Goal: Transaction & Acquisition: Book appointment/travel/reservation

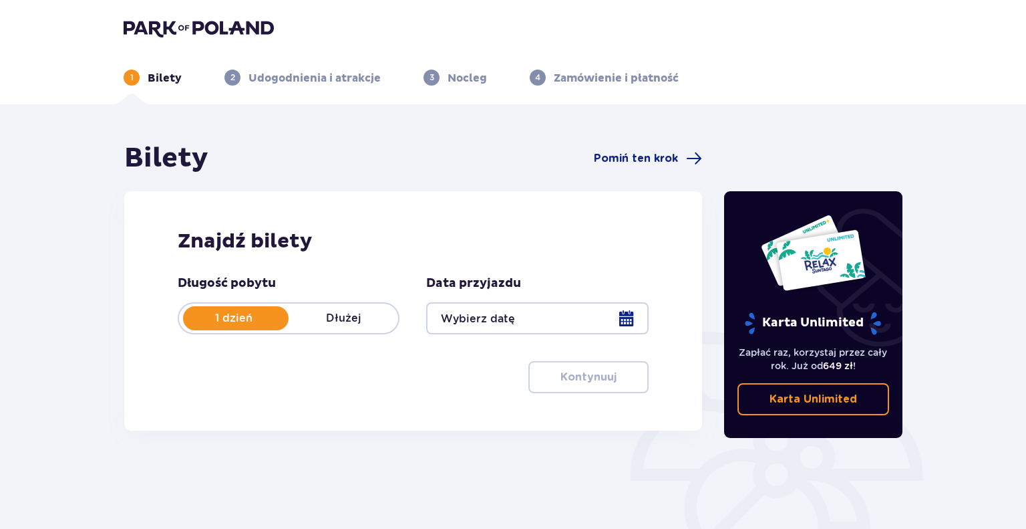
type input "09.11.25"
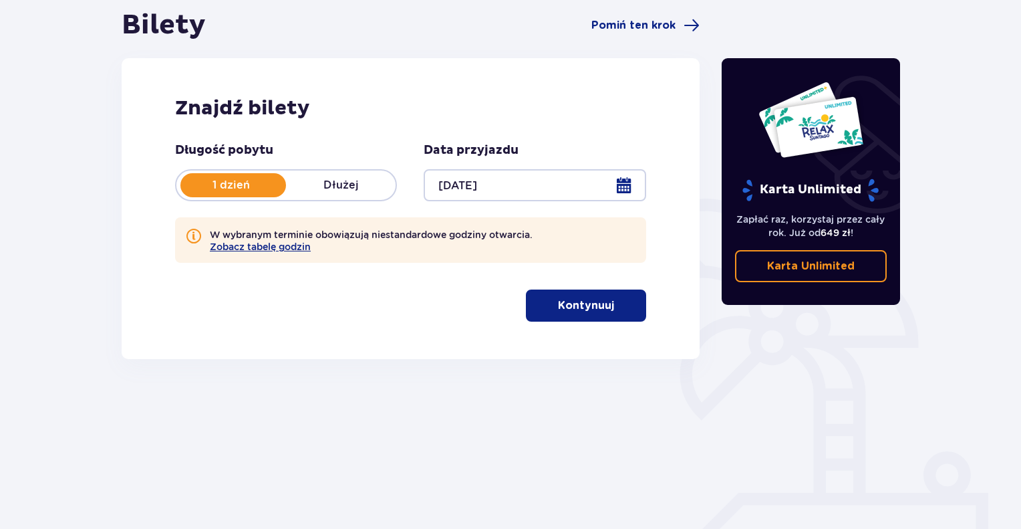
scroll to position [134, 0]
click at [560, 303] on p "Kontynuuj" at bounding box center [586, 304] width 56 height 15
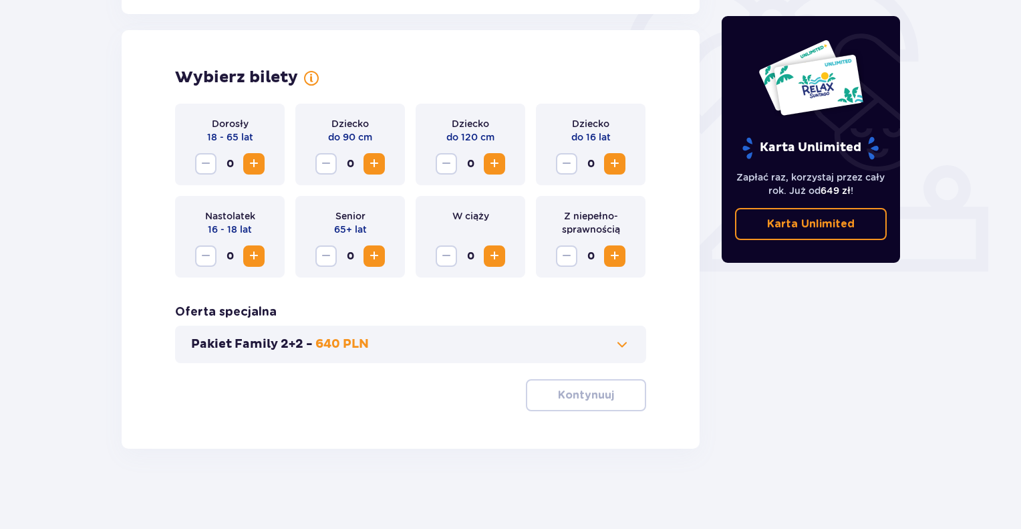
scroll to position [420, 0]
click at [250, 162] on span "Zwiększ" at bounding box center [254, 164] width 16 height 16
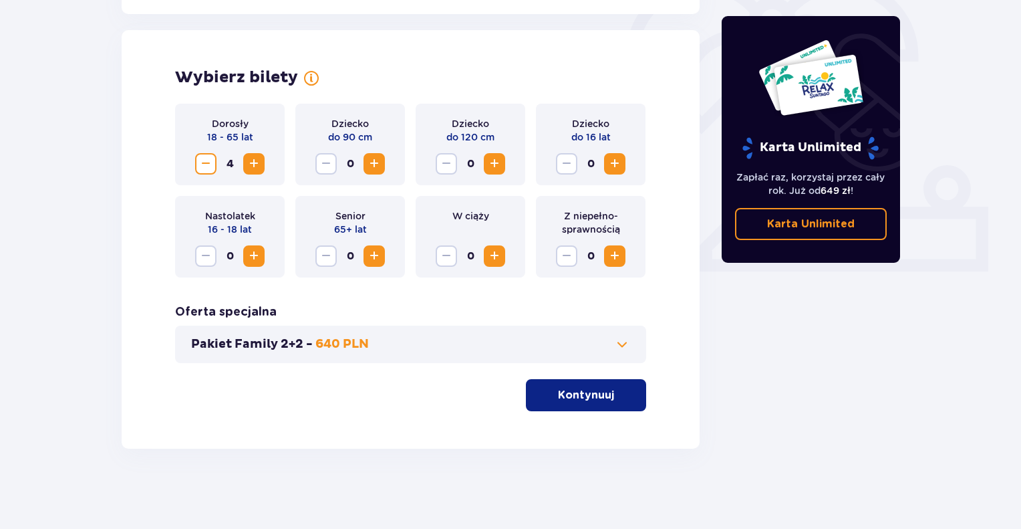
click at [208, 159] on span "Zmniejsz" at bounding box center [206, 164] width 16 height 16
click at [611, 162] on span "Zwiększ" at bounding box center [615, 164] width 16 height 16
click at [619, 342] on span at bounding box center [622, 344] width 16 height 16
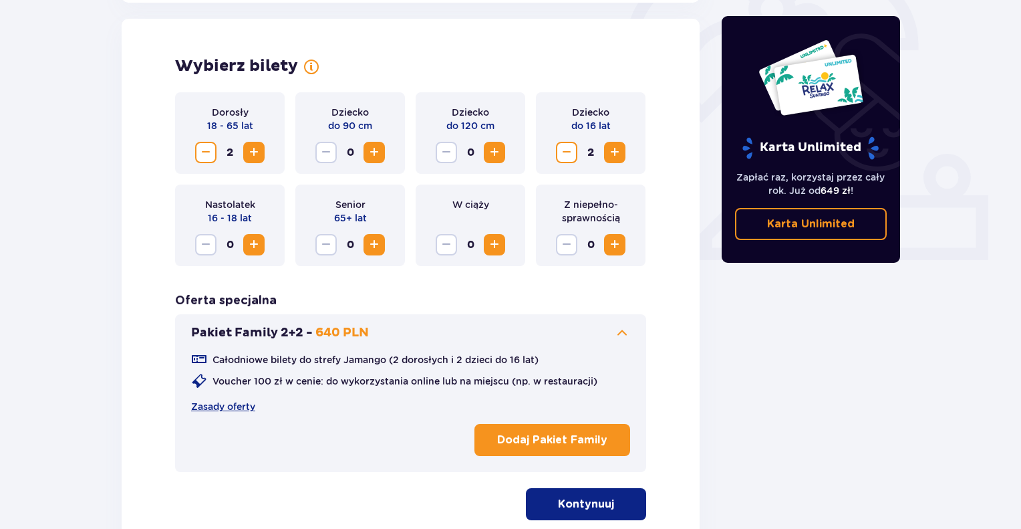
scroll to position [433, 0]
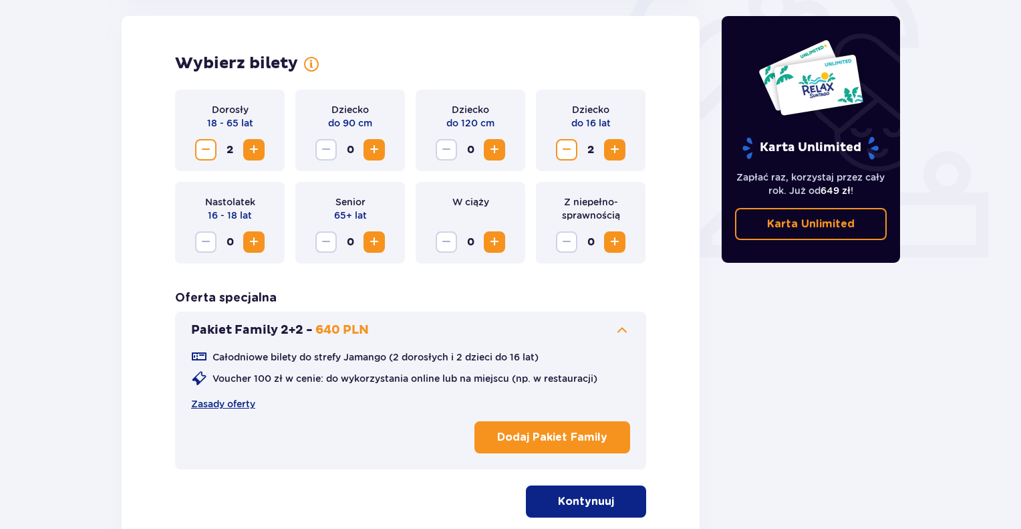
click at [519, 433] on p "Dodaj Pakiet Family" at bounding box center [552, 437] width 110 height 15
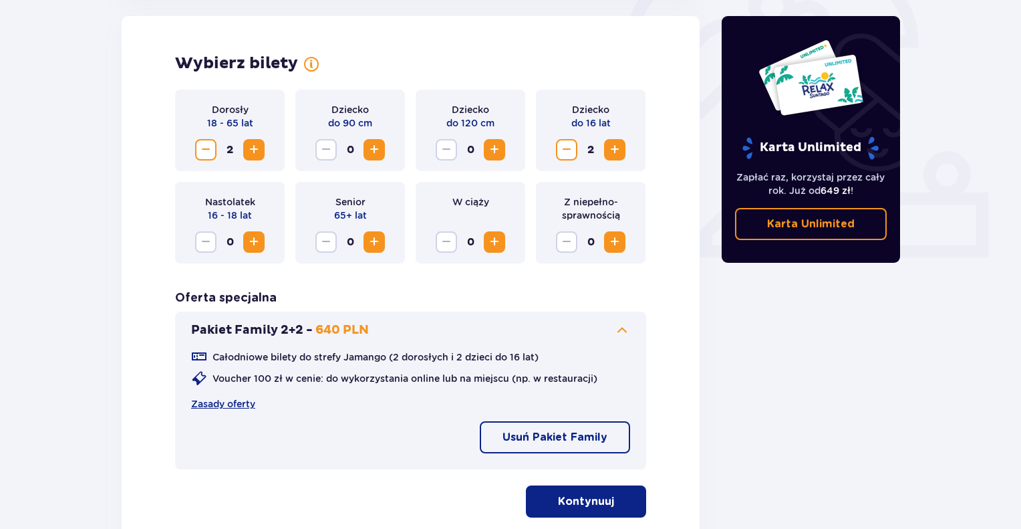
scroll to position [540, 0]
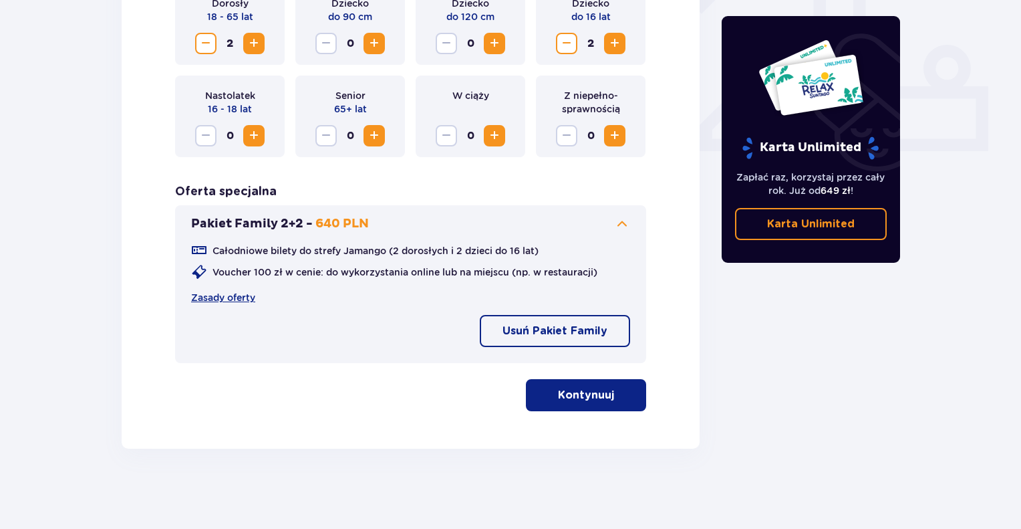
click at [561, 43] on span "Zmniejsz" at bounding box center [567, 43] width 16 height 16
click at [199, 38] on span "Zmniejsz" at bounding box center [206, 43] width 16 height 16
click at [584, 400] on p "Kontynuuj" at bounding box center [586, 395] width 56 height 15
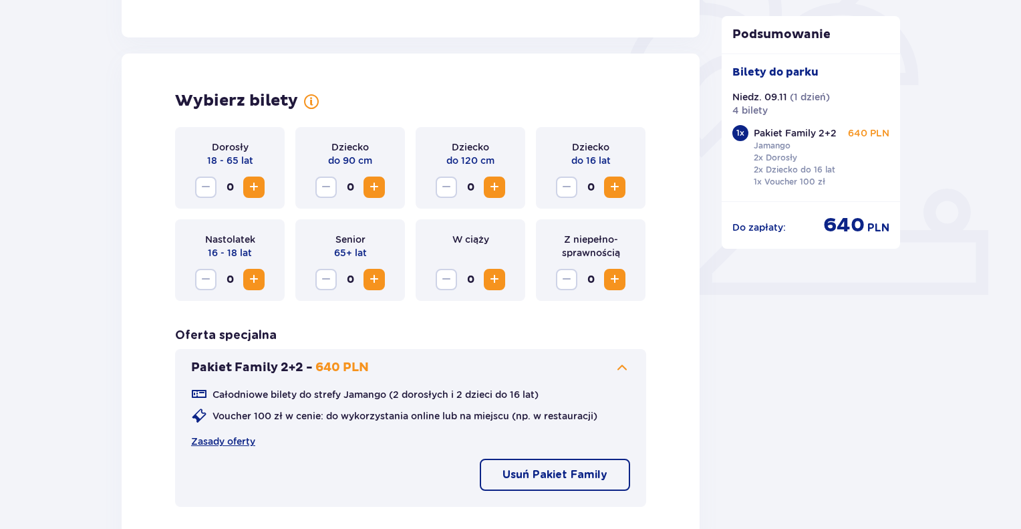
scroll to position [283, 0]
